Goal: Task Accomplishment & Management: Manage account settings

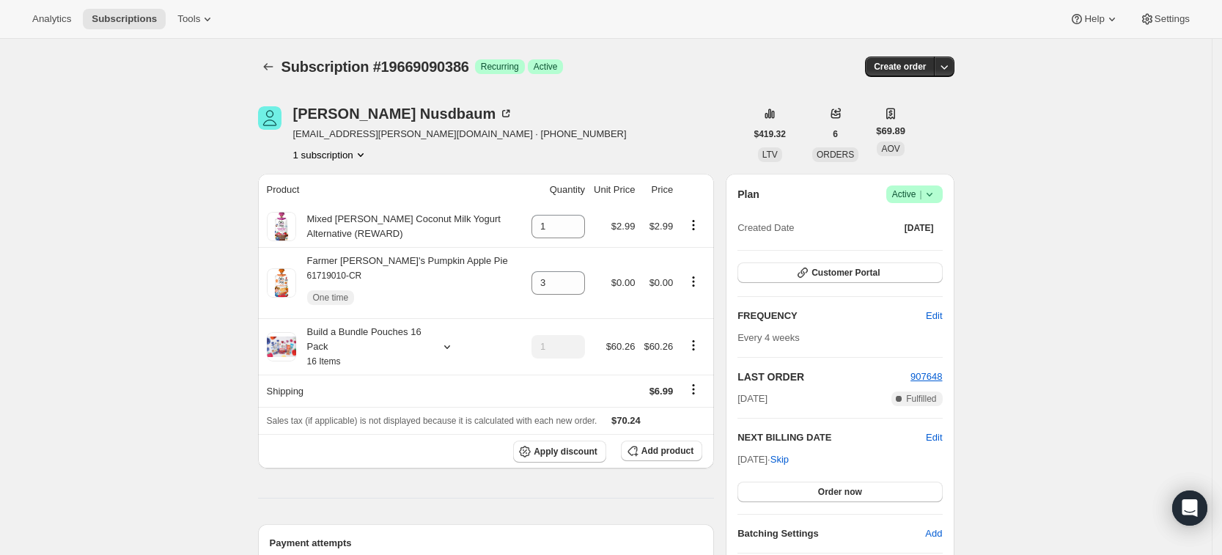
click at [273, 68] on icon "Subscriptions" at bounding box center [268, 66] width 15 height 15
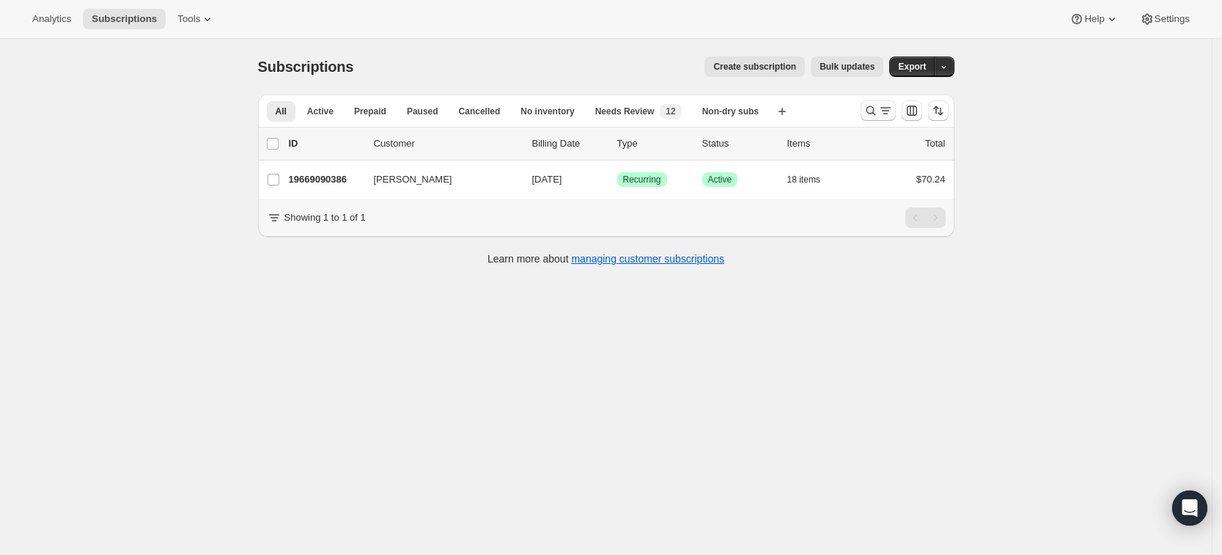
click at [875, 109] on icon "Search and filter results" at bounding box center [871, 111] width 10 height 10
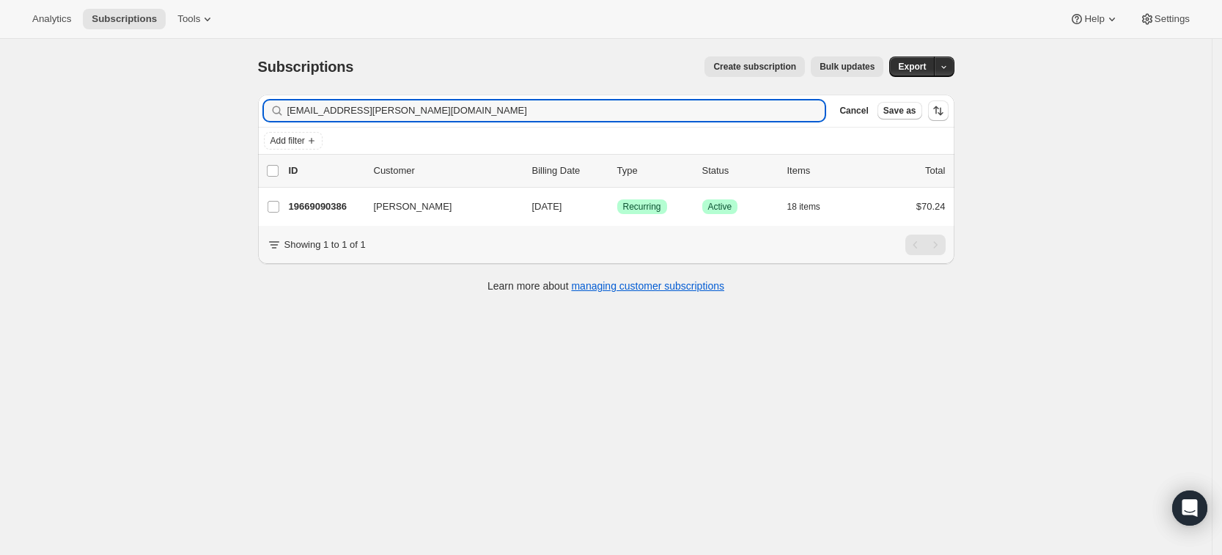
drag, startPoint x: 506, startPoint y: 118, endPoint x: 285, endPoint y: 124, distance: 220.7
click at [285, 124] on div "Filter subscribers [EMAIL_ADDRESS][PERSON_NAME][DOMAIN_NAME] Clear Cancel Save …" at bounding box center [606, 111] width 696 height 32
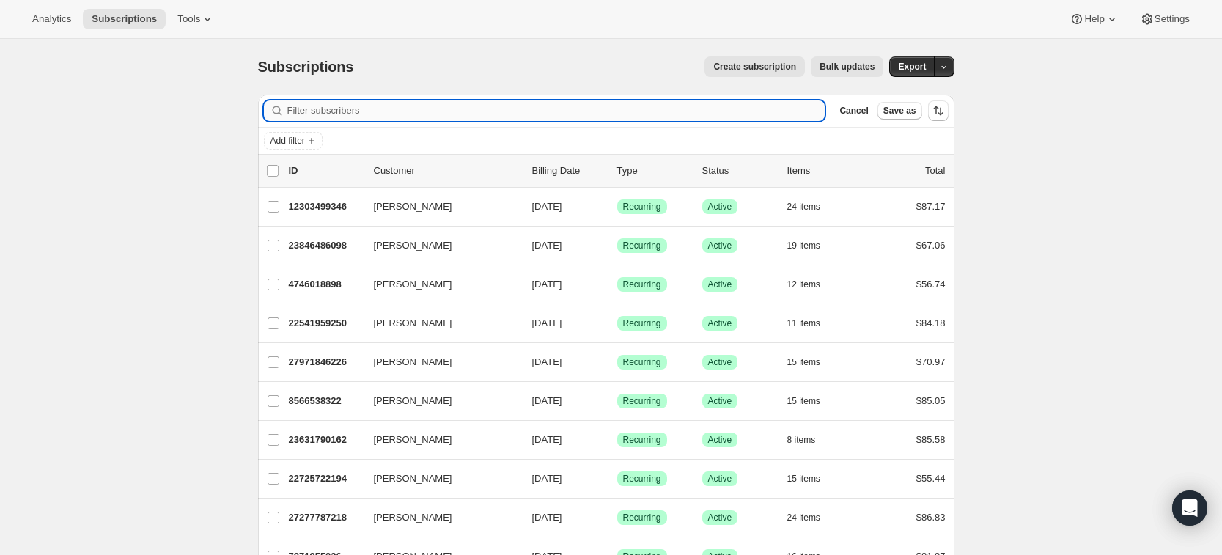
click at [309, 112] on input "Filter subscribers" at bounding box center [556, 110] width 538 height 21
paste input "[EMAIL_ADDRESS][DOMAIN_NAME]"
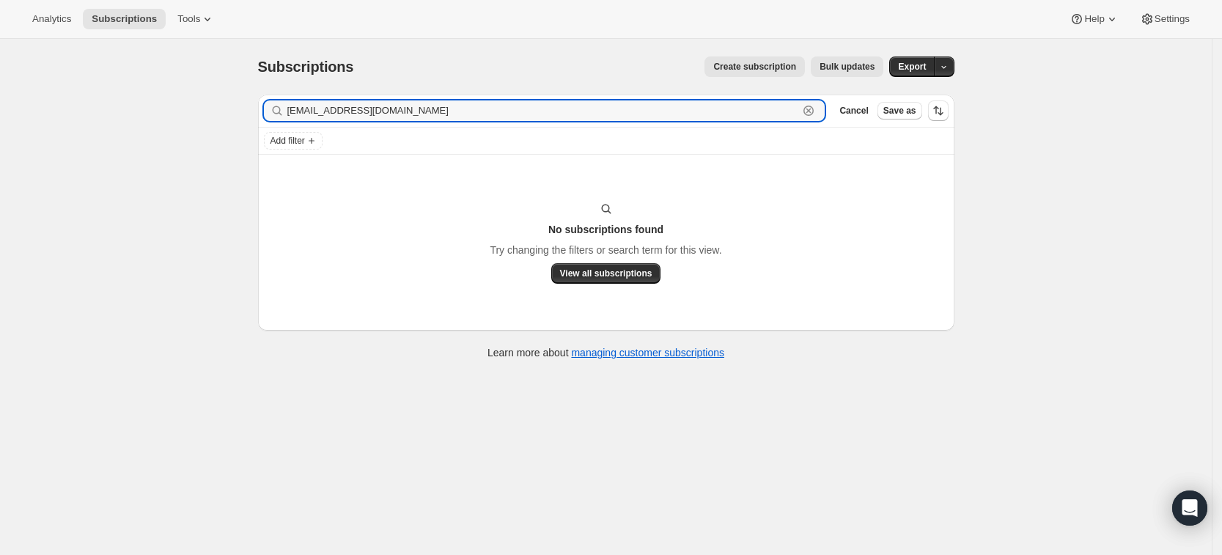
drag, startPoint x: 413, startPoint y: 111, endPoint x: 287, endPoint y: 114, distance: 126.8
click at [287, 114] on div "[EMAIL_ADDRESS][DOMAIN_NAME] Clear" at bounding box center [544, 110] width 561 height 21
type input "[EMAIL_ADDRESS][DOMAIN_NAME]"
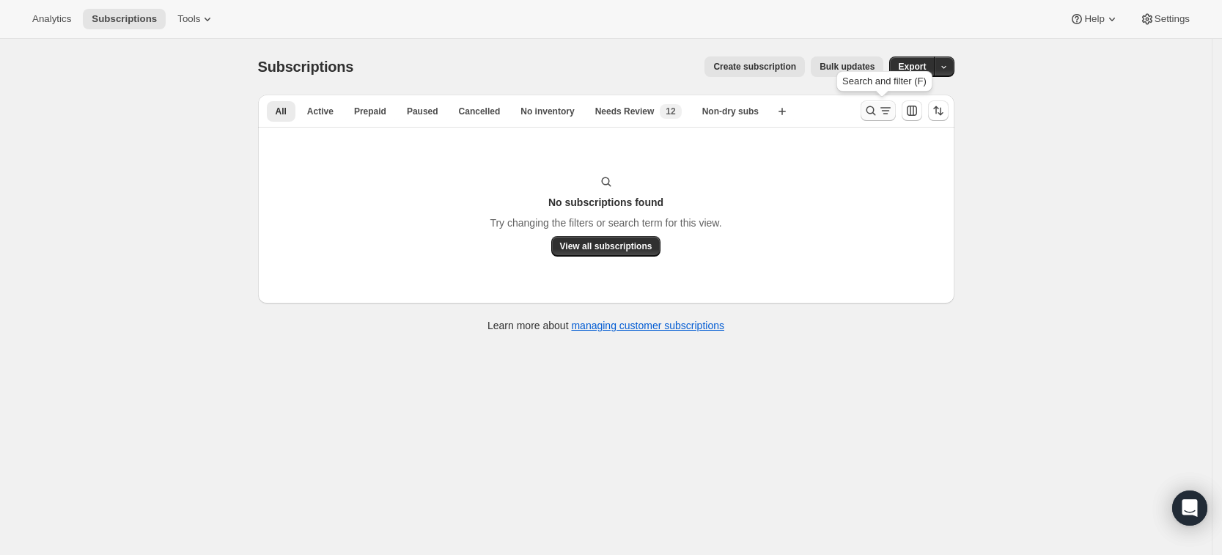
click at [875, 113] on icon "Search and filter results" at bounding box center [871, 111] width 10 height 10
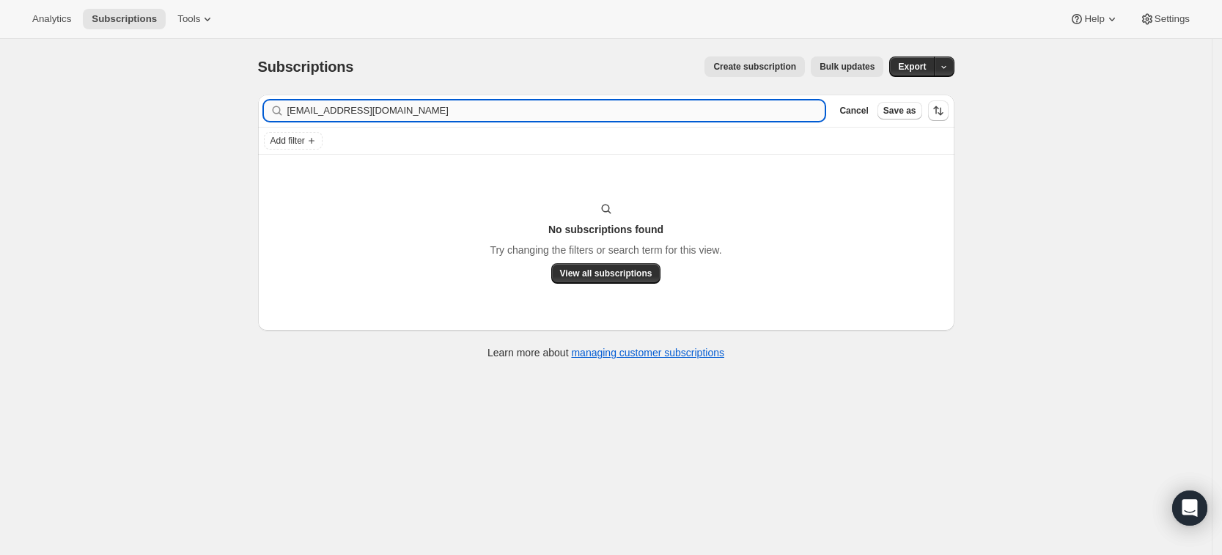
drag, startPoint x: 415, startPoint y: 111, endPoint x: 317, endPoint y: 117, distance: 98.4
click at [317, 117] on input "[EMAIL_ADDRESS][DOMAIN_NAME]" at bounding box center [556, 110] width 538 height 21
drag, startPoint x: 403, startPoint y: 109, endPoint x: 269, endPoint y: 111, distance: 134.2
click at [269, 111] on div "[EMAIL_ADDRESS][DOMAIN_NAME] Clear" at bounding box center [544, 110] width 561 height 21
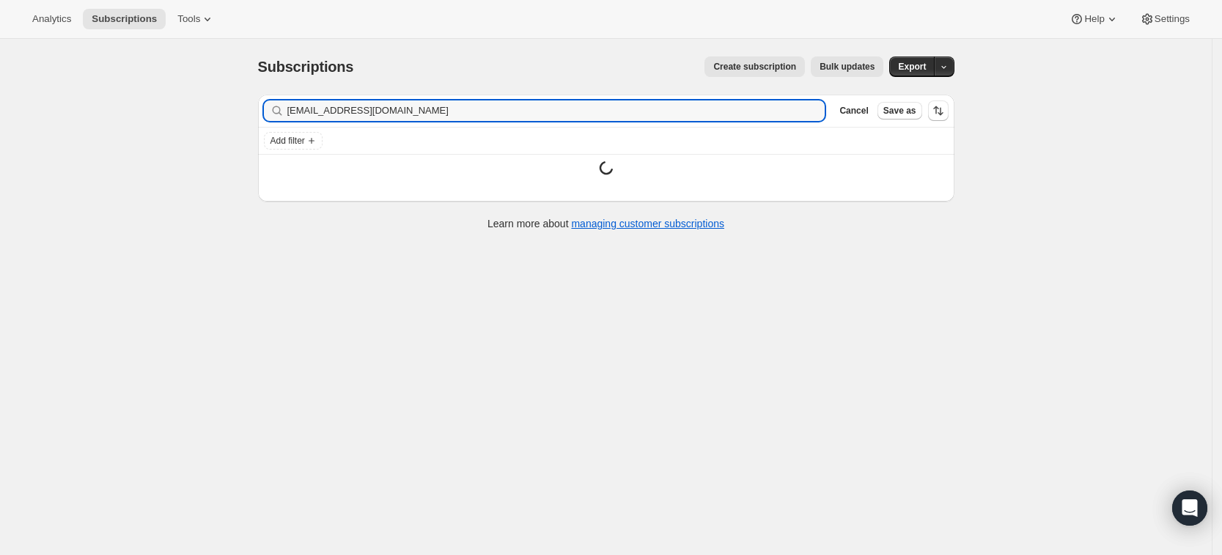
type input "[EMAIL_ADDRESS][DOMAIN_NAME]"
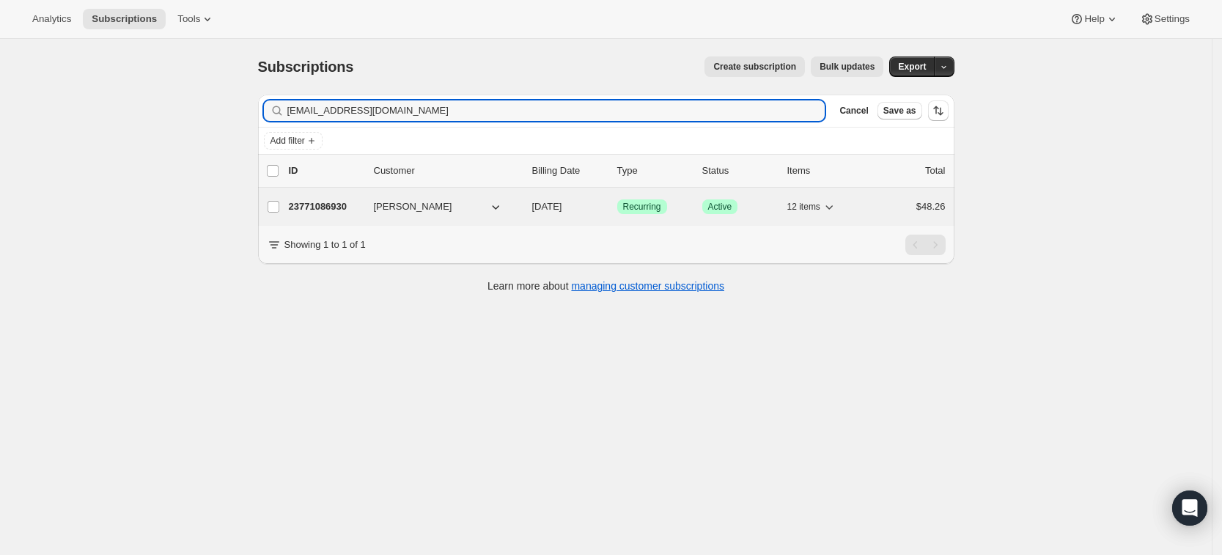
click at [328, 208] on p "23771086930" at bounding box center [325, 206] width 73 height 15
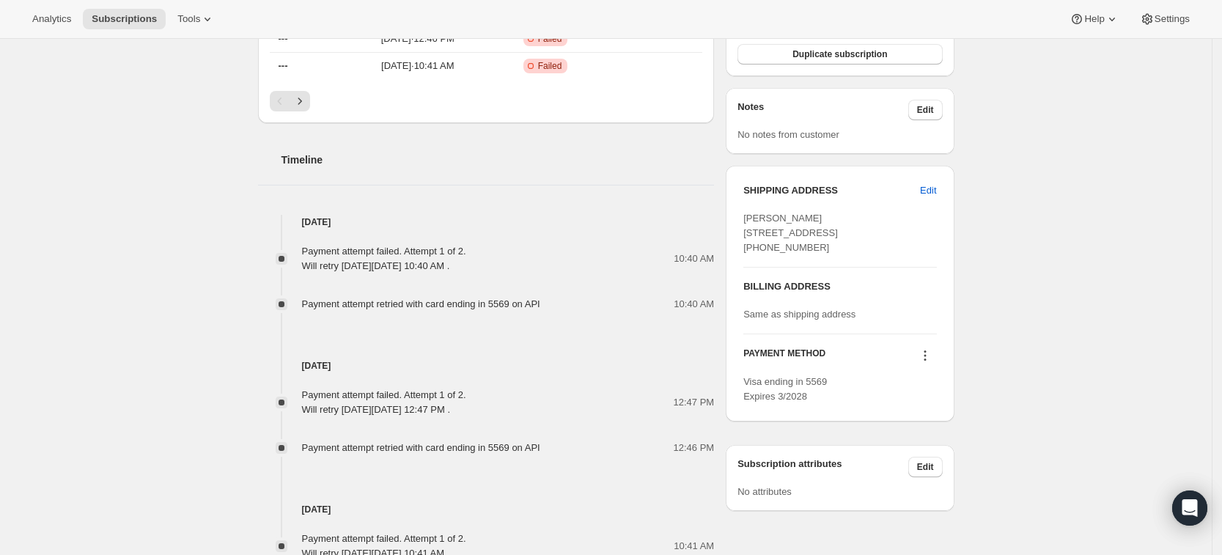
scroll to position [517, 0]
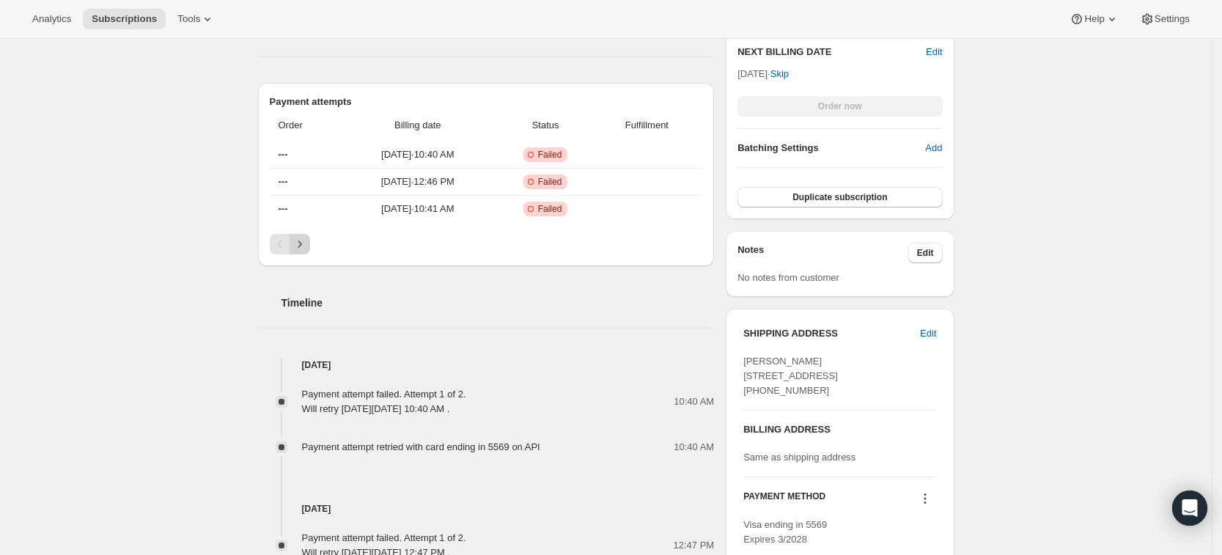
click at [305, 248] on icon "Next" at bounding box center [299, 244] width 15 height 15
click at [278, 246] on icon "Previous" at bounding box center [280, 244] width 15 height 15
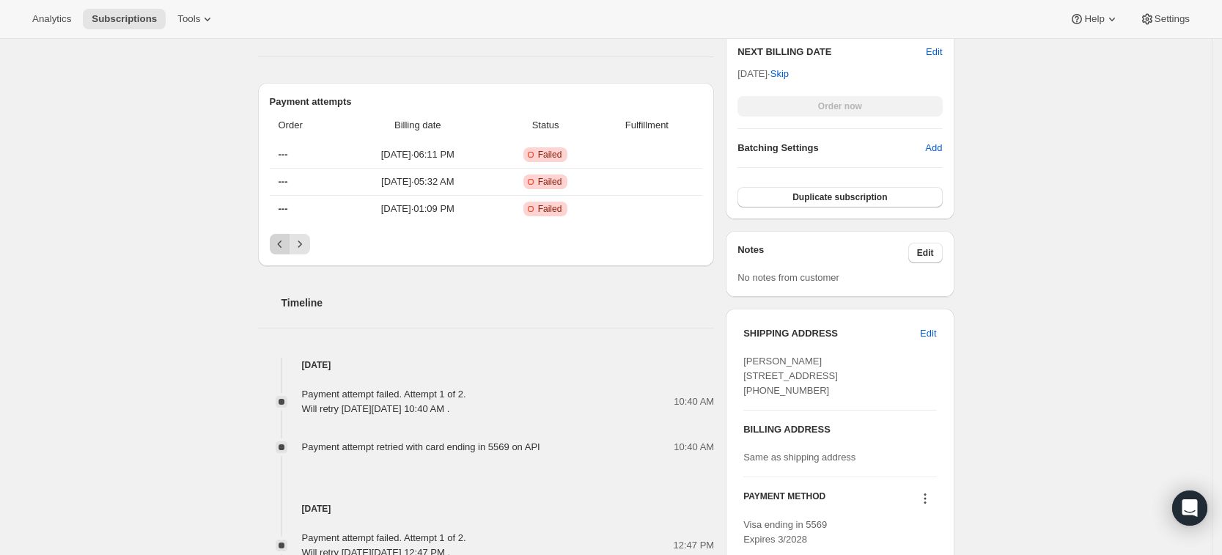
click at [278, 246] on icon "Previous" at bounding box center [280, 244] width 15 height 15
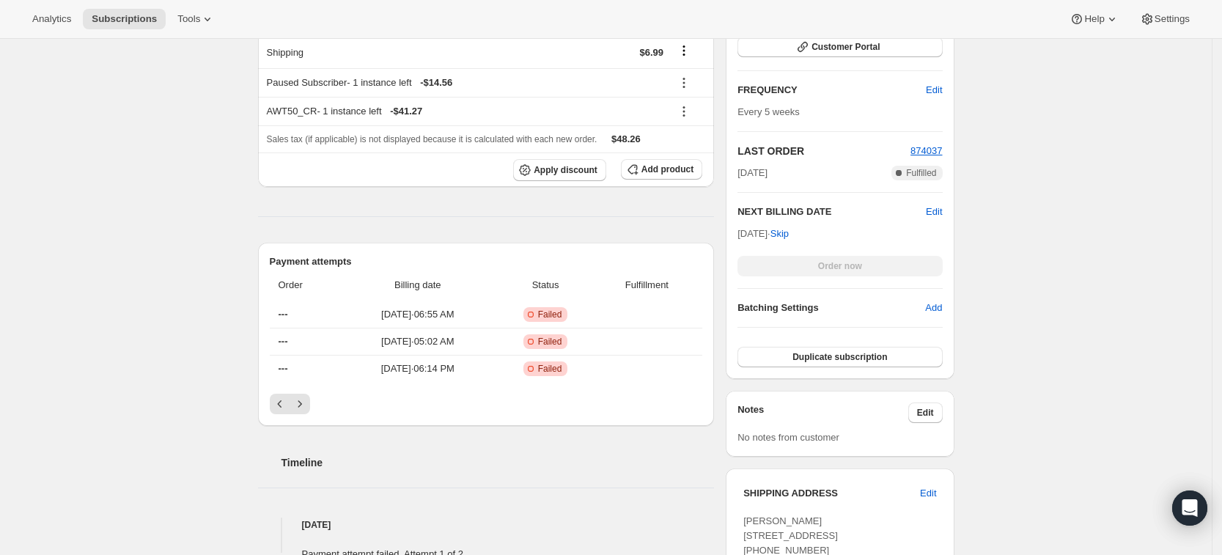
scroll to position [358, 0]
click at [300, 404] on icon "Next" at bounding box center [299, 403] width 15 height 15
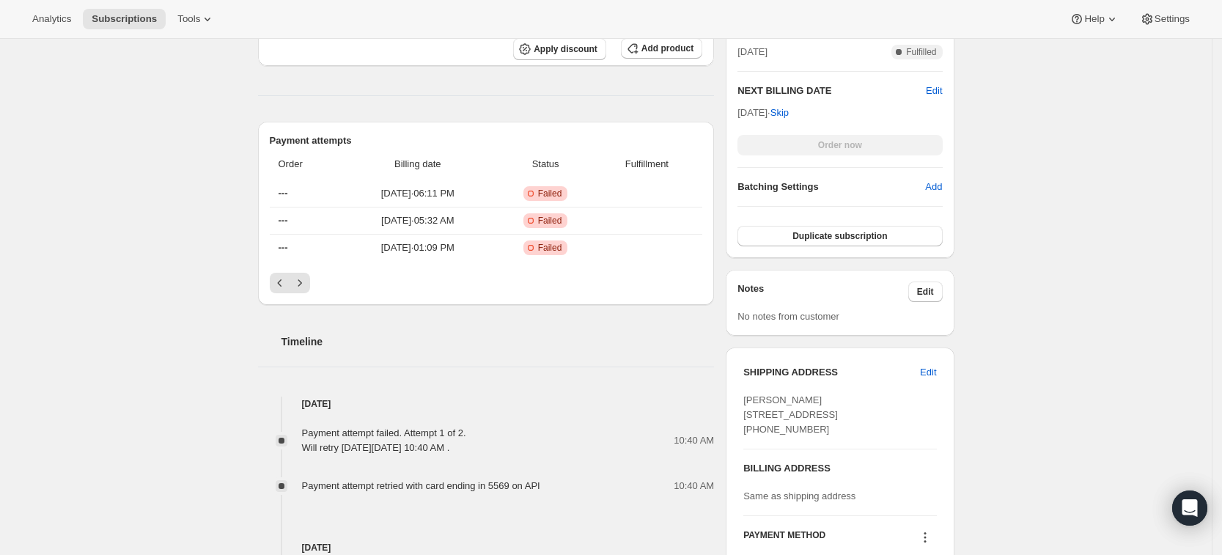
scroll to position [0, 0]
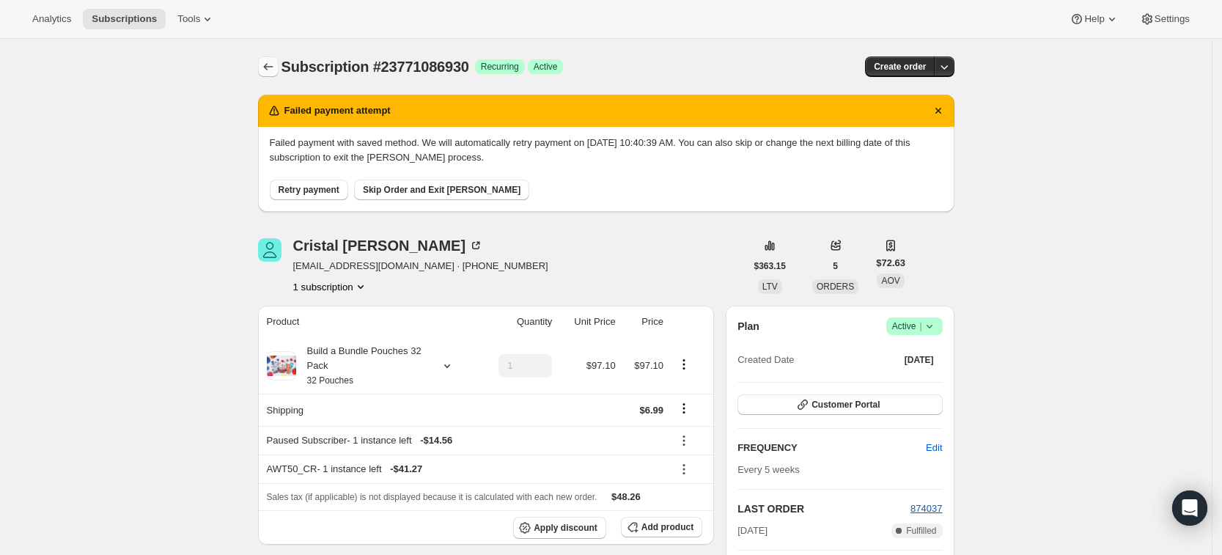
click at [271, 70] on icon "Subscriptions" at bounding box center [268, 66] width 15 height 15
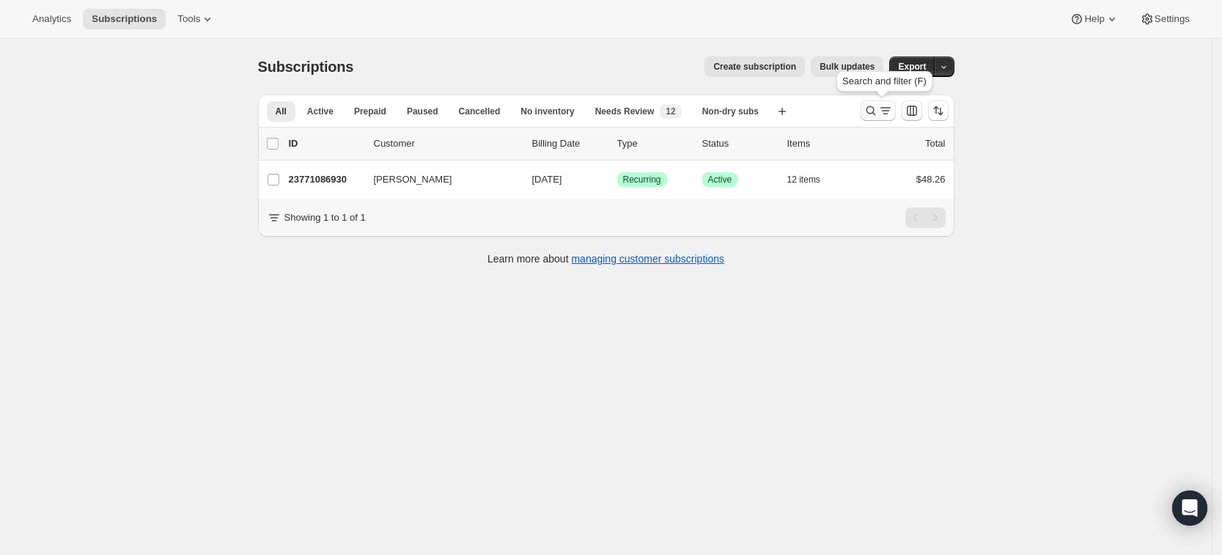
click at [871, 109] on icon "Search and filter results" at bounding box center [871, 111] width 10 height 10
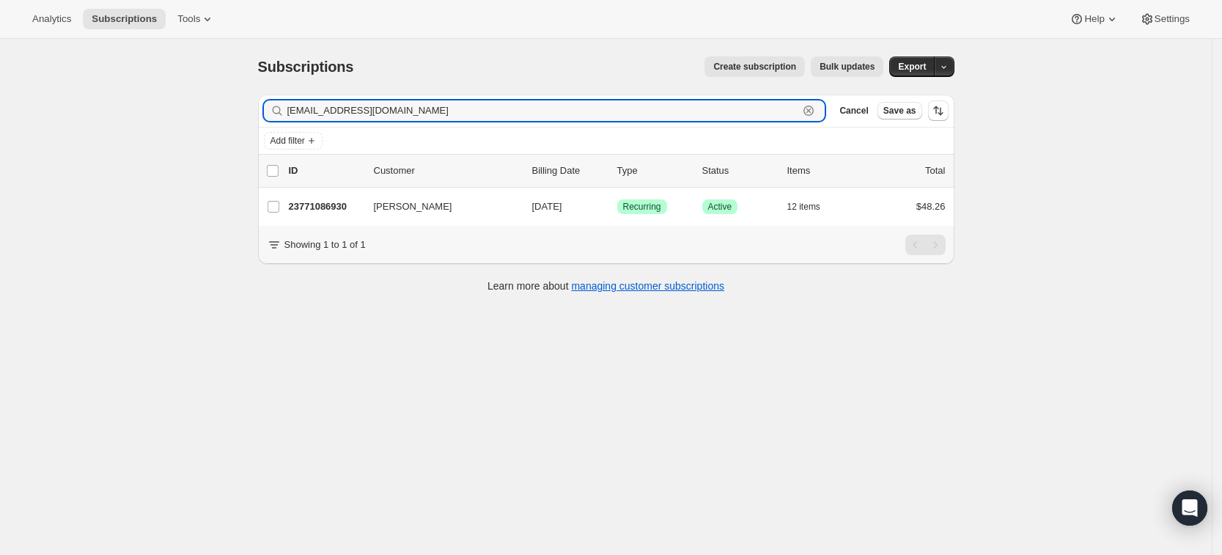
click at [814, 108] on icon "button" at bounding box center [808, 111] width 10 height 10
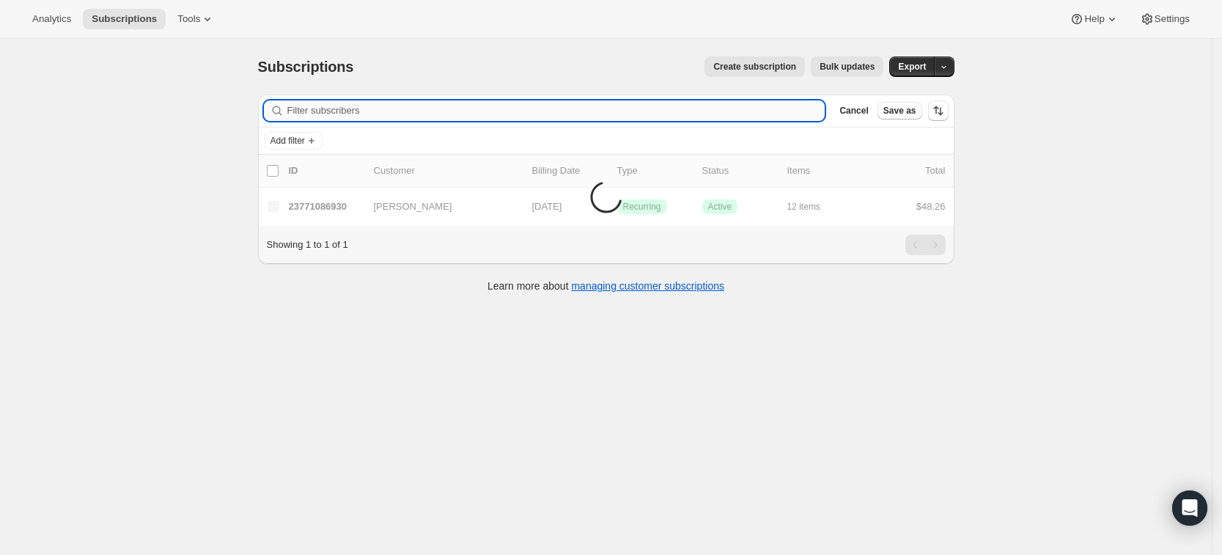
paste input "[EMAIL_ADDRESS][DOMAIN_NAME]"
type input "[EMAIL_ADDRESS][DOMAIN_NAME]"
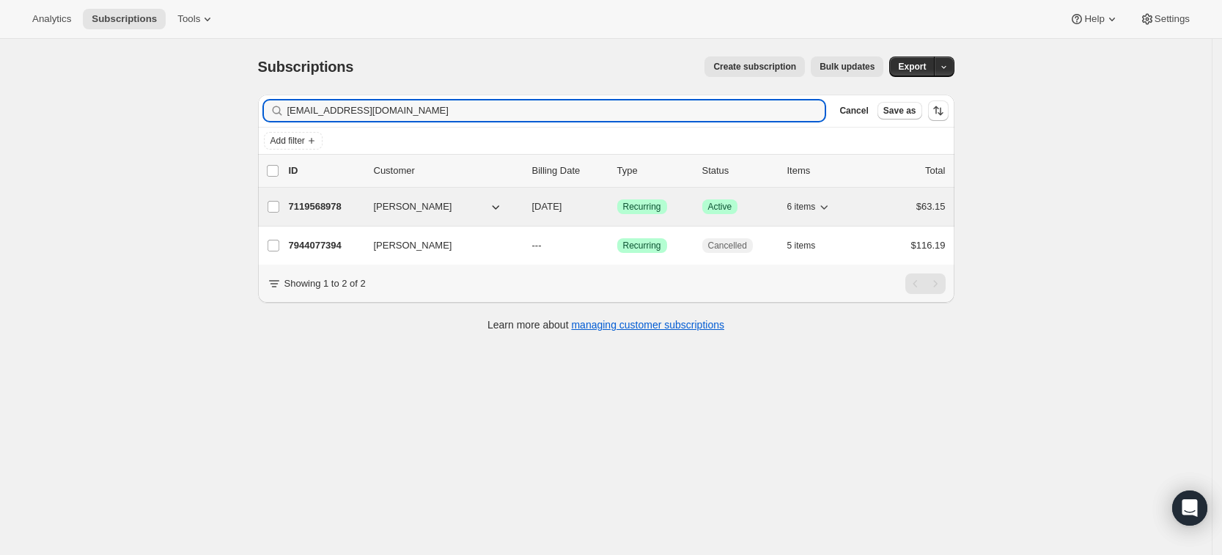
click at [327, 198] on div "7119568978 [PERSON_NAME] [DATE] Success Recurring Success Active 6 items $63.15" at bounding box center [617, 206] width 657 height 21
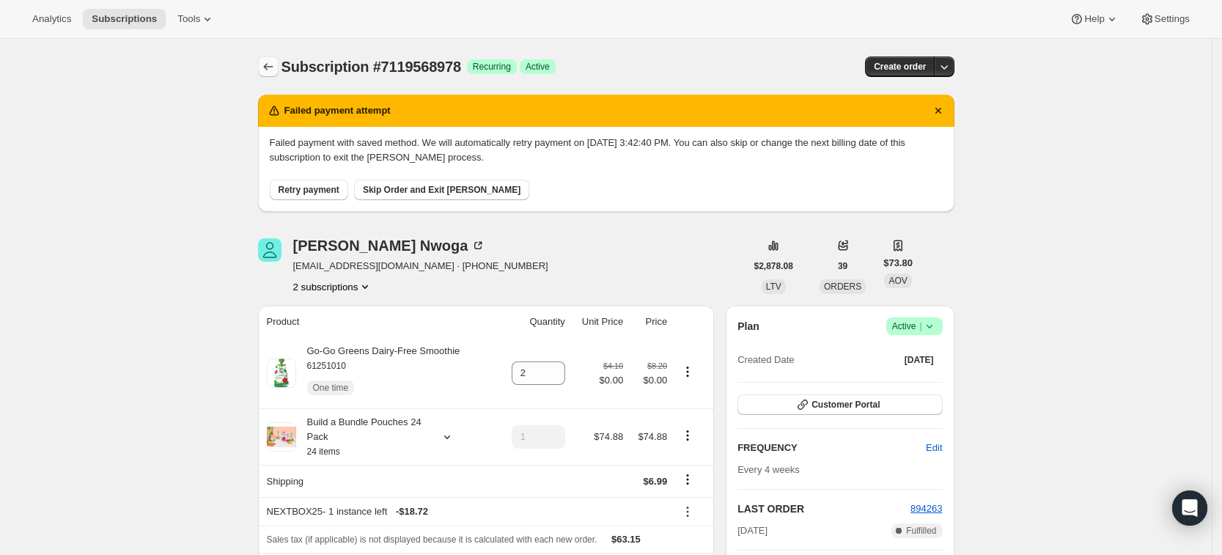
click at [268, 68] on icon "Subscriptions" at bounding box center [268, 66] width 15 height 15
